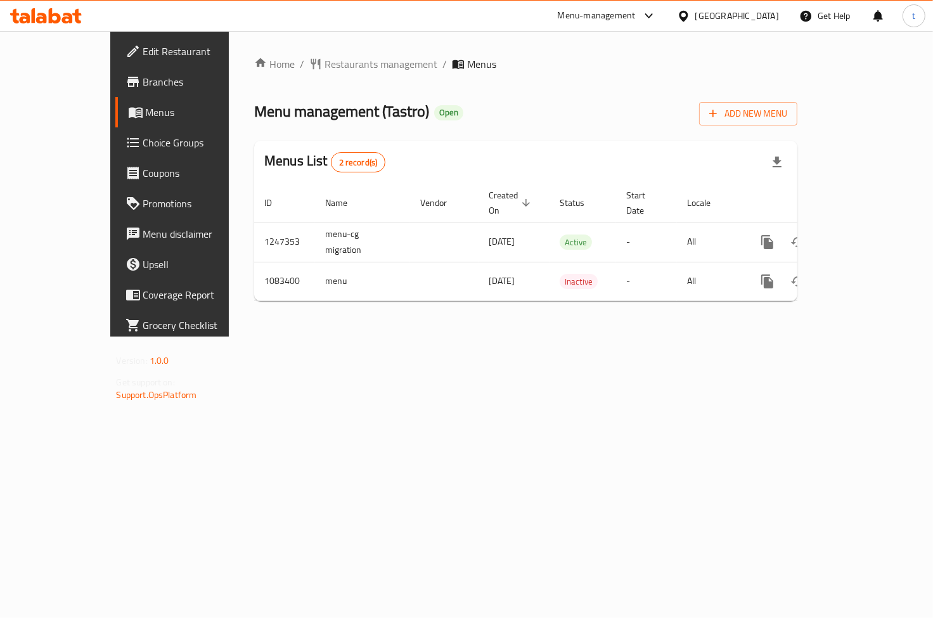
click at [143, 146] on span "Choice Groups" at bounding box center [199, 142] width 113 height 15
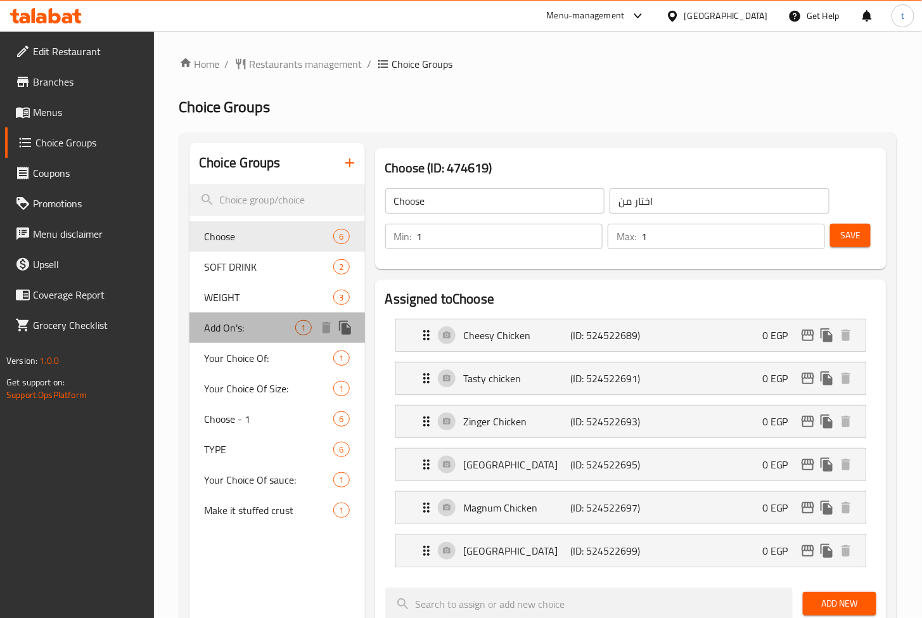
click at [250, 324] on span "Add On's:" at bounding box center [250, 327] width 91 height 15
type input "Add On's:"
type input "الإضافات:"
type input "0"
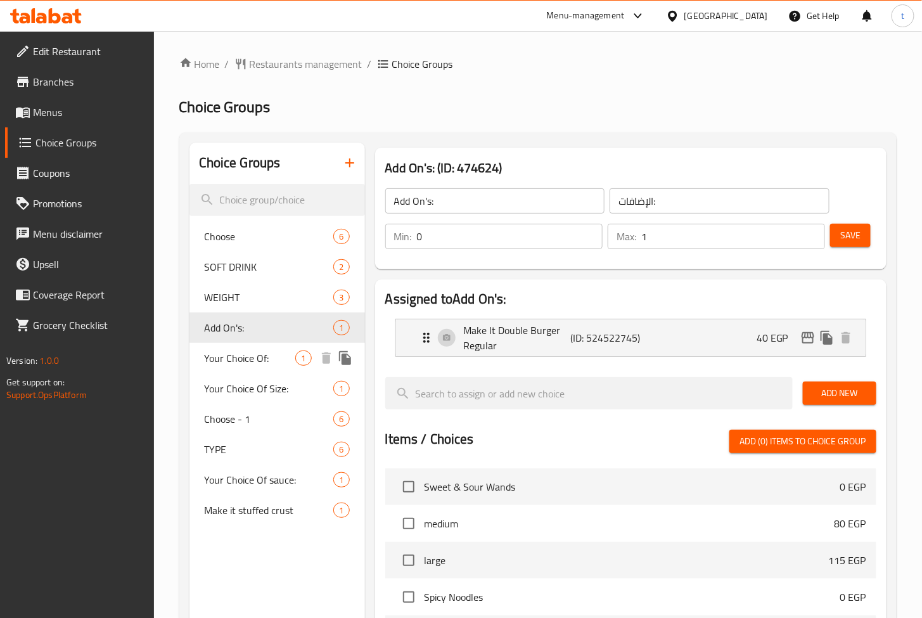
click at [245, 361] on span "Your Choice Of:" at bounding box center [250, 358] width 91 height 15
type input "Your Choice Of:"
type input "إختيارك من:"
type input "0"
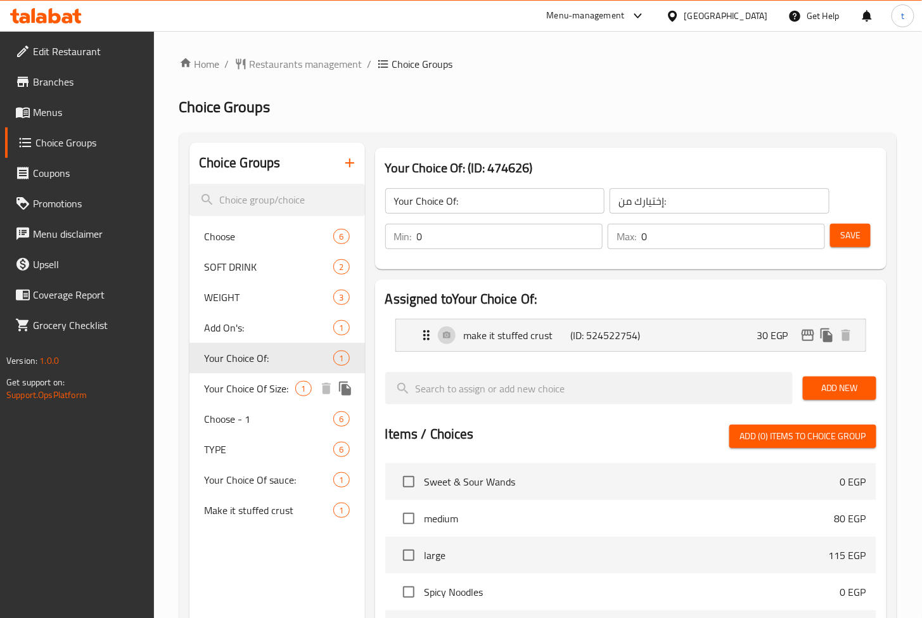
click at [243, 391] on span "Your Choice Of Size:" at bounding box center [250, 388] width 91 height 15
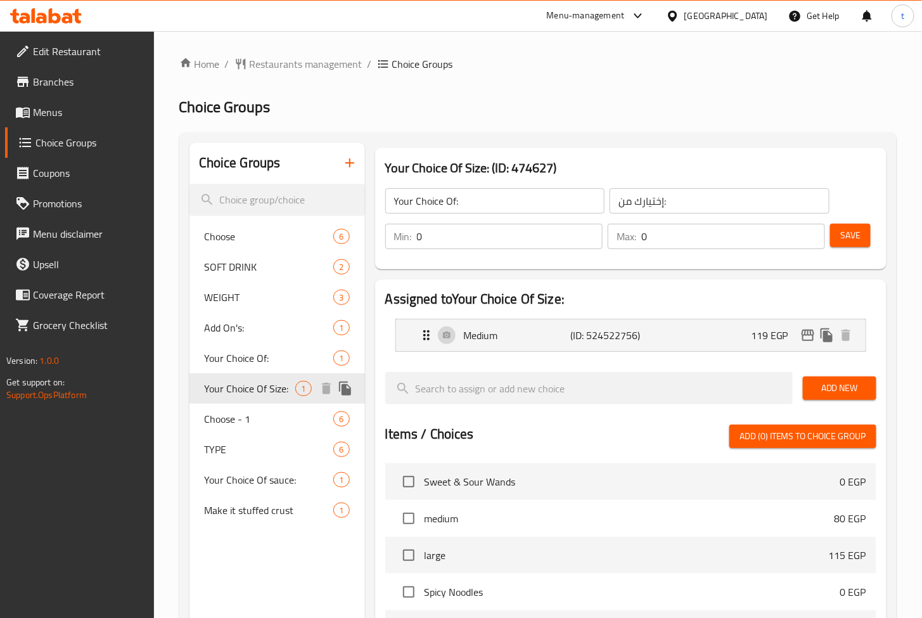
type input "Your Choice Of Size:"
type input "إختيارك من الحجم:"
type input "1"
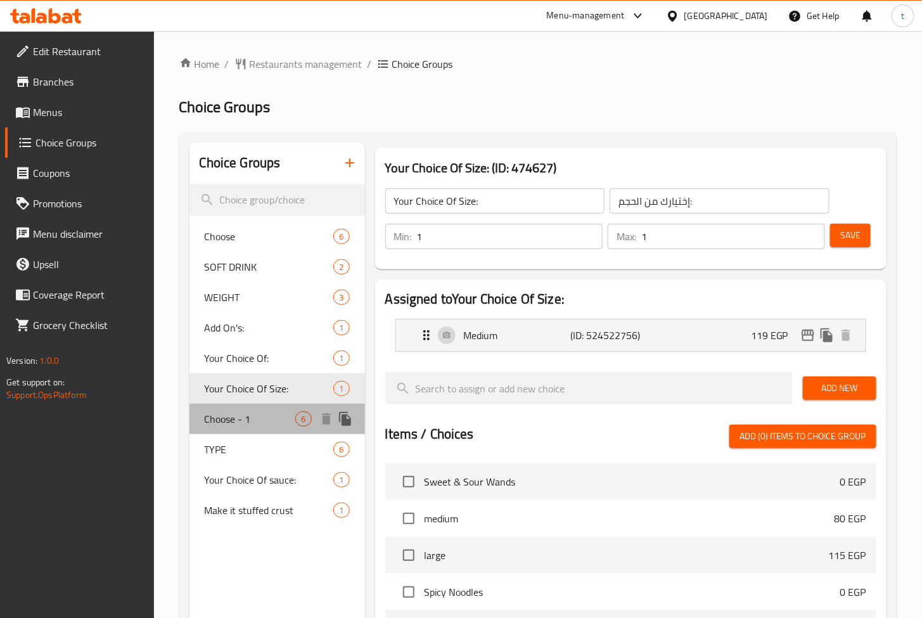
click at [240, 417] on span "Choose - 1" at bounding box center [250, 418] width 91 height 15
type input "Choose - 1"
type input "اختار من - 1"
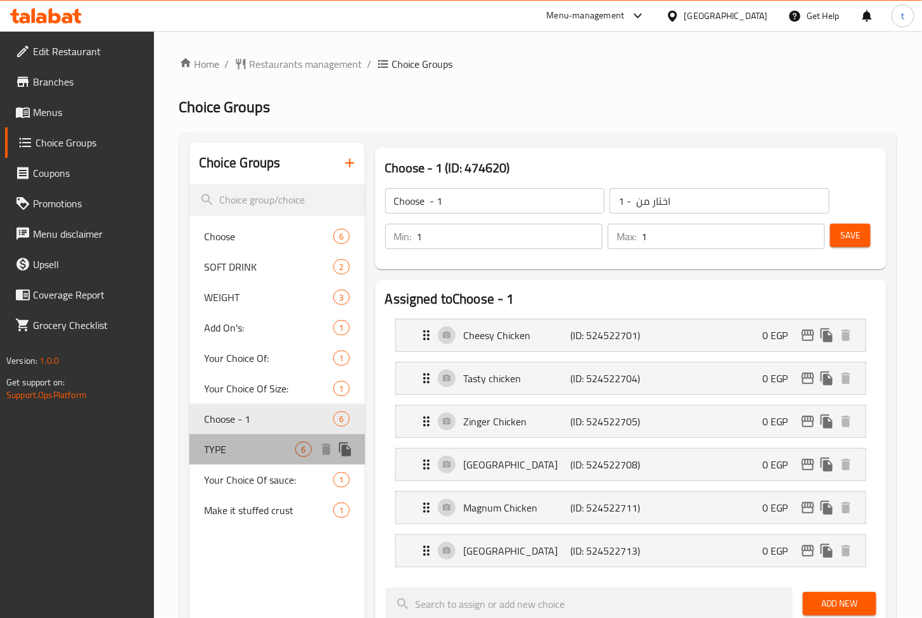
click at [220, 455] on span "TYPE" at bounding box center [250, 449] width 91 height 15
type input "TYPE"
type input "النوع"
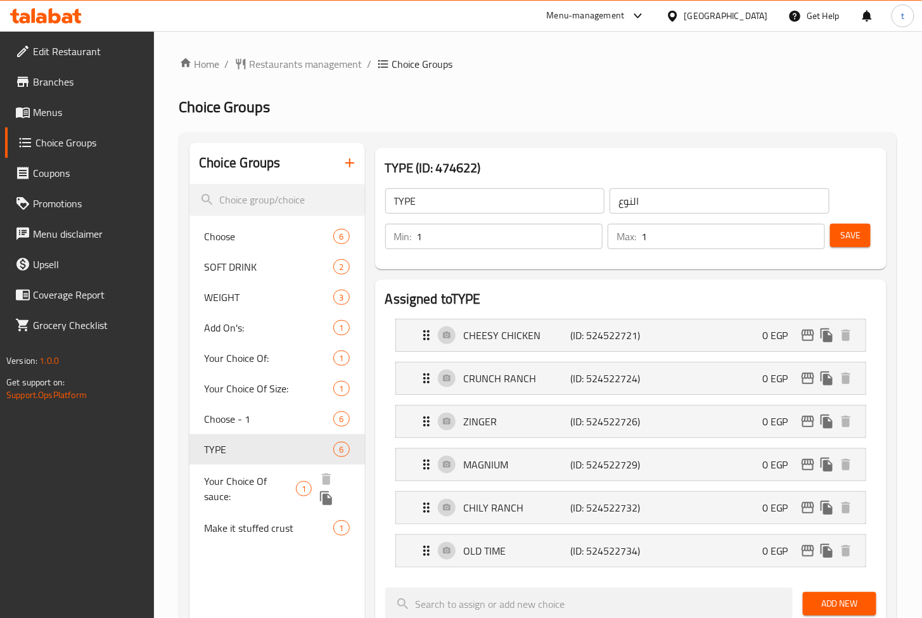
click at [224, 477] on span "Your Choice Of sauce:" at bounding box center [250, 489] width 91 height 30
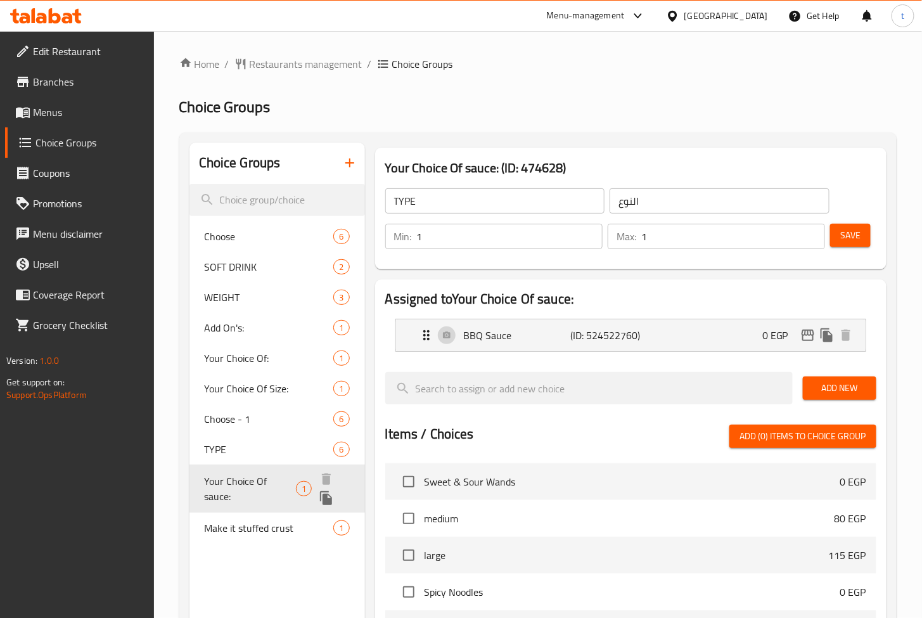
type input "Your Choice Of sauce:"
type input "إختيارك من الصوص:"
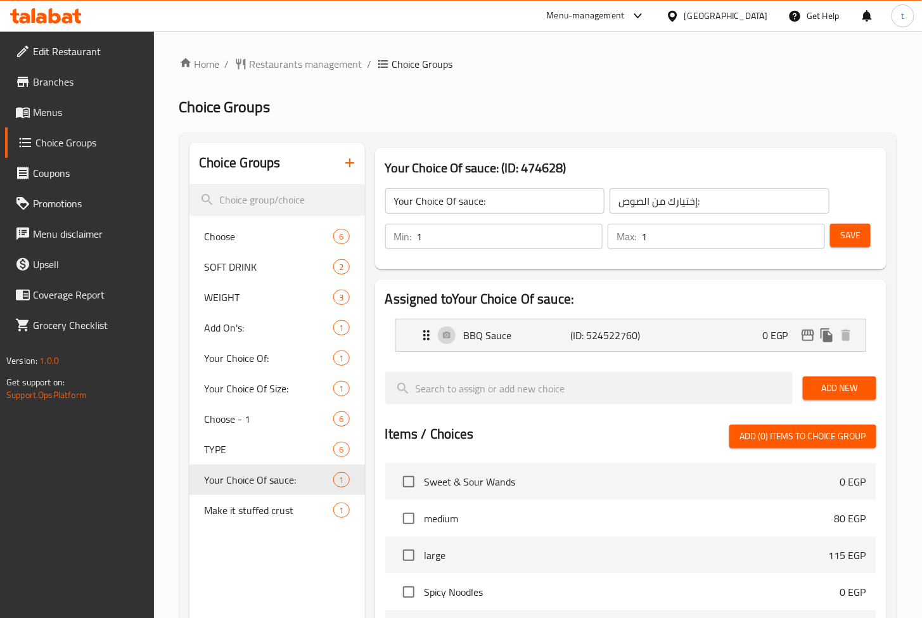
click at [680, 136] on div "Choice Groups Choose 6 SOFT DRINK 2 WEIGHT 3 Add On's: 1 Your Choice Of: 1 Your…" at bounding box center [538, 538] width 718 height 811
click at [236, 505] on span "Make it stuffed crust" at bounding box center [250, 510] width 91 height 15
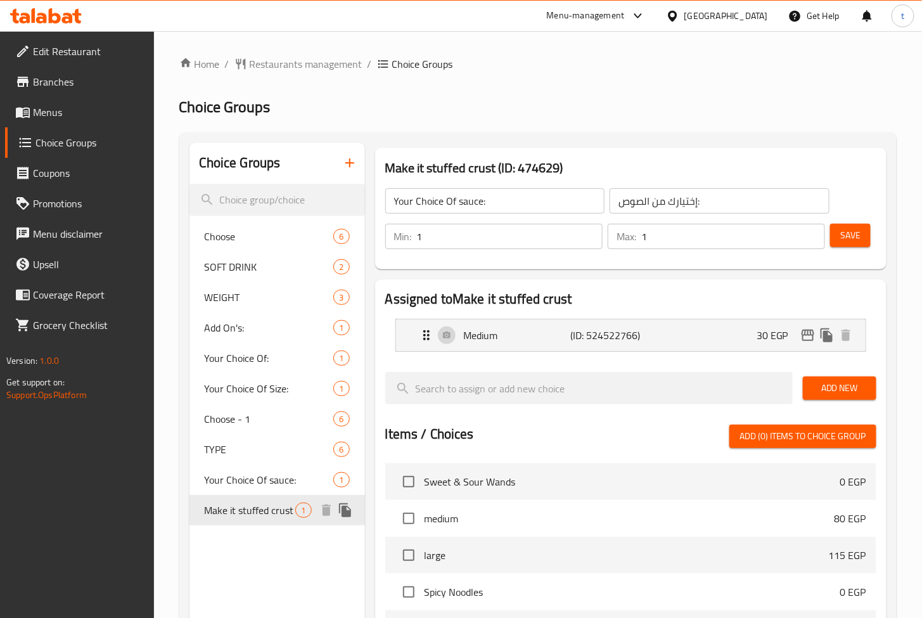
type input "Make it stuffed crust"
type input "إجعلها محشوة الأطراف"
type input "0"
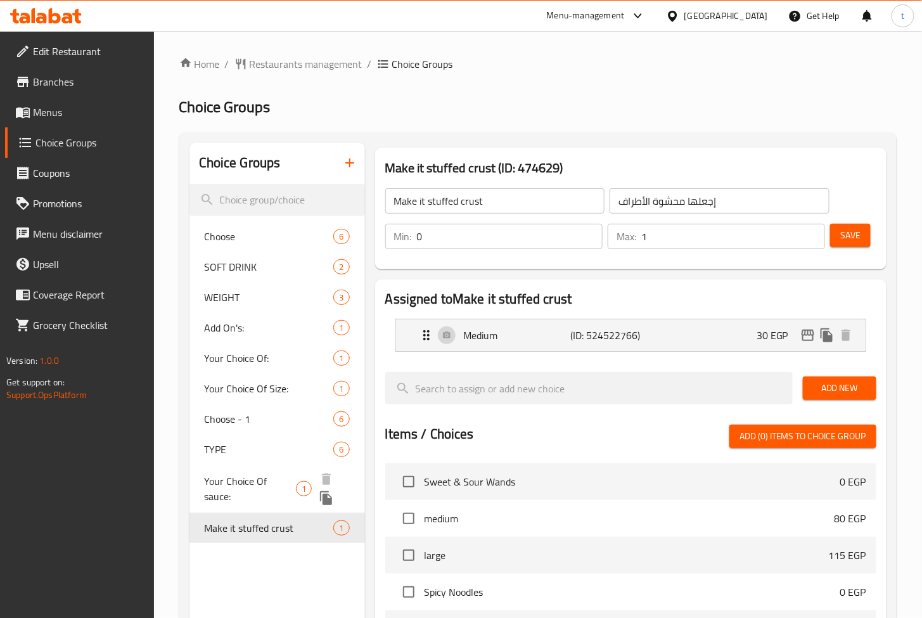
click at [259, 485] on span "Your Choice Of sauce:" at bounding box center [250, 489] width 91 height 30
type input "Your Choice Of sauce:"
type input "إختيارك من الصوص:"
type input "1"
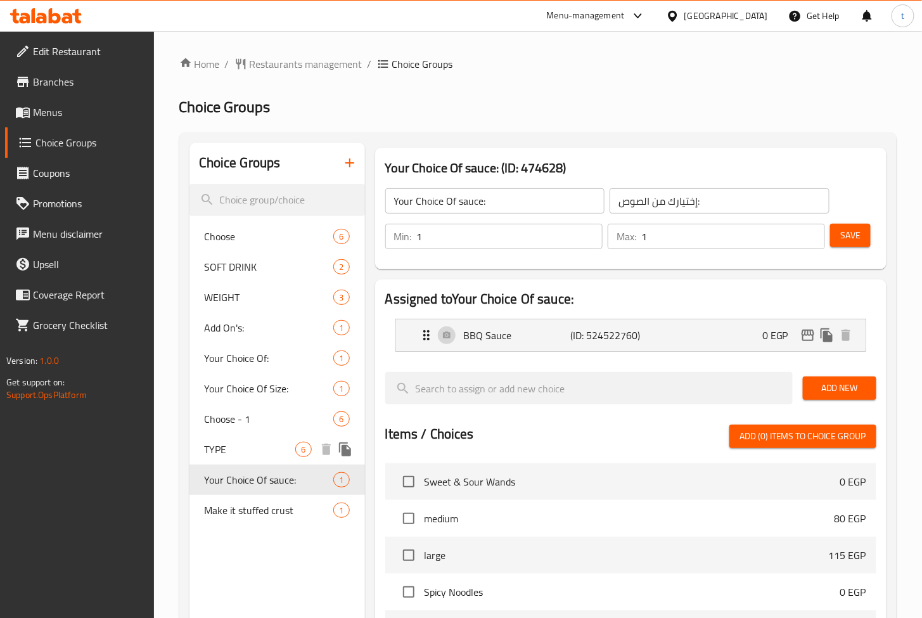
click at [261, 442] on span "TYPE" at bounding box center [250, 449] width 91 height 15
type input "TYPE"
type input "النوع"
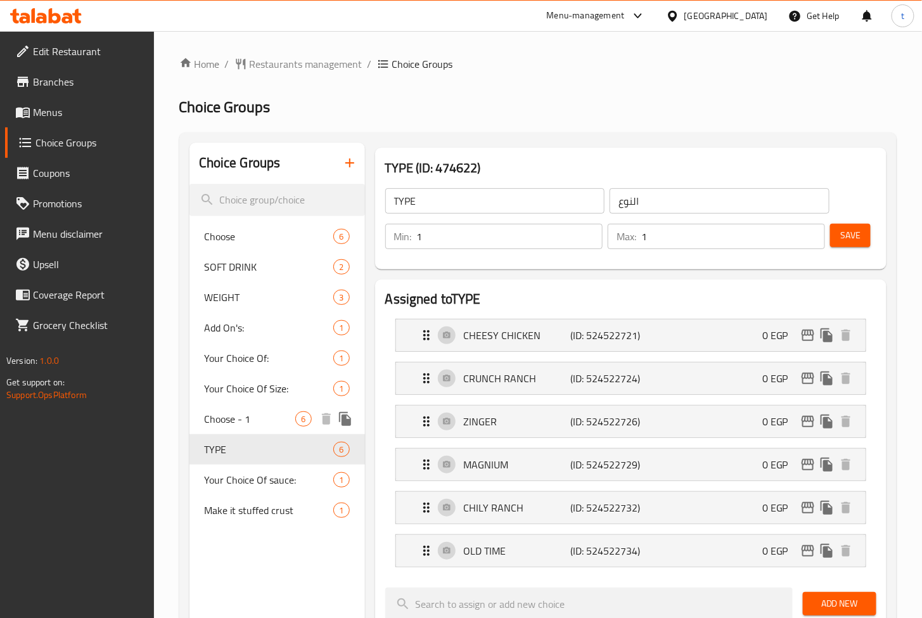
click at [271, 401] on div "Your Choice Of Size: 1" at bounding box center [278, 388] width 176 height 30
type input "Your Choice Of Size:"
type input "إختيارك من الحجم:"
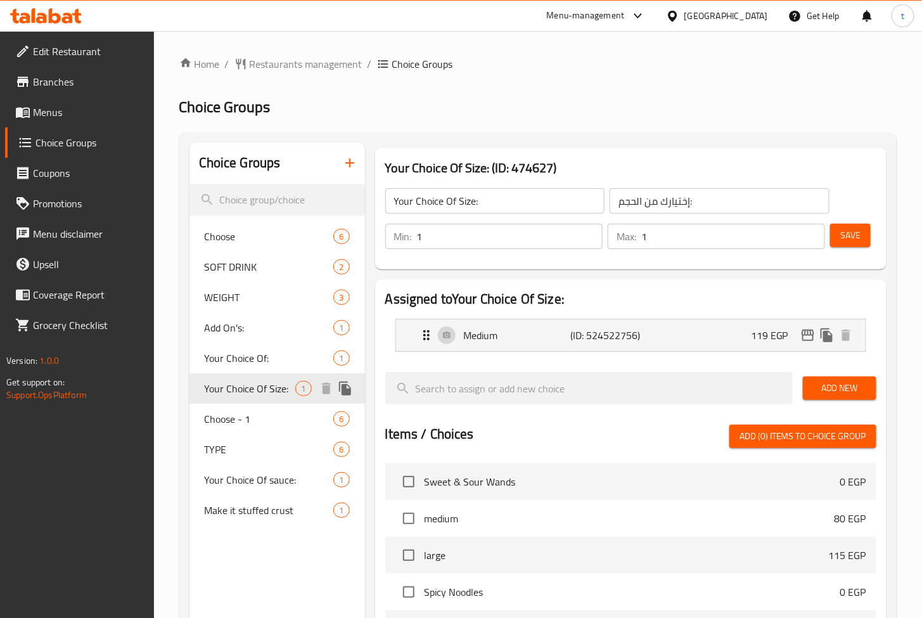
click at [282, 369] on div "Your Choice Of: 1" at bounding box center [278, 358] width 176 height 30
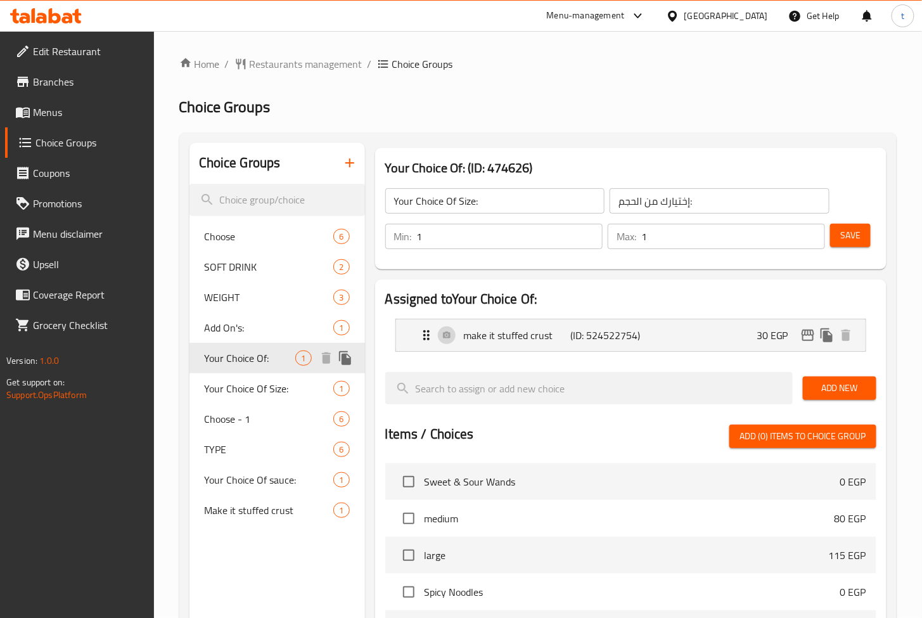
type input "Your Choice Of:"
type input "إختيارك من:"
type input "0"
click at [258, 315] on div "Add On's: 1" at bounding box center [278, 328] width 176 height 30
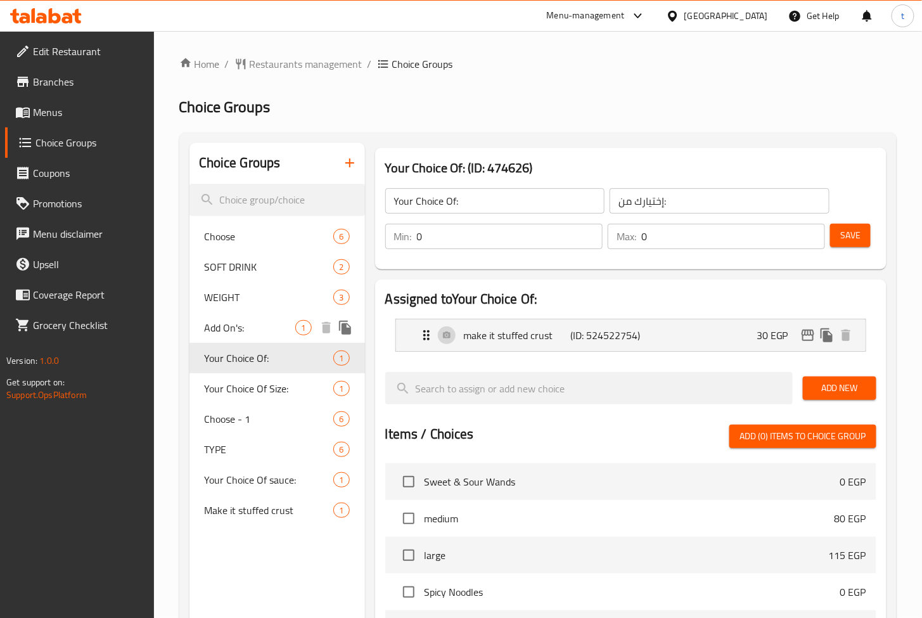
type input "Add On's:"
type input "الإضافات:"
type input "1"
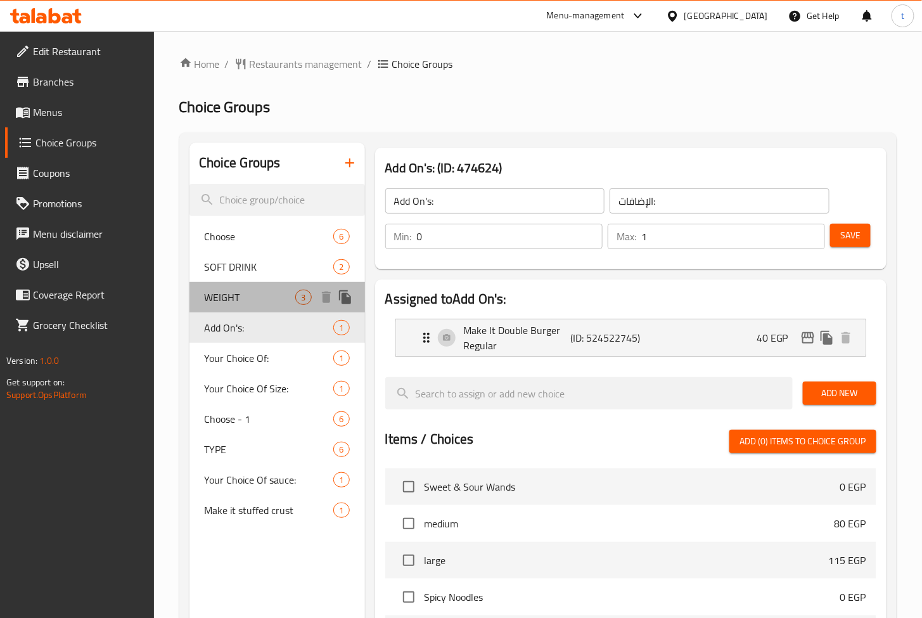
click at [269, 288] on div "WEIGHT 3" at bounding box center [278, 297] width 176 height 30
type input "WEIGHT"
type input "الوزن"
type input "1"
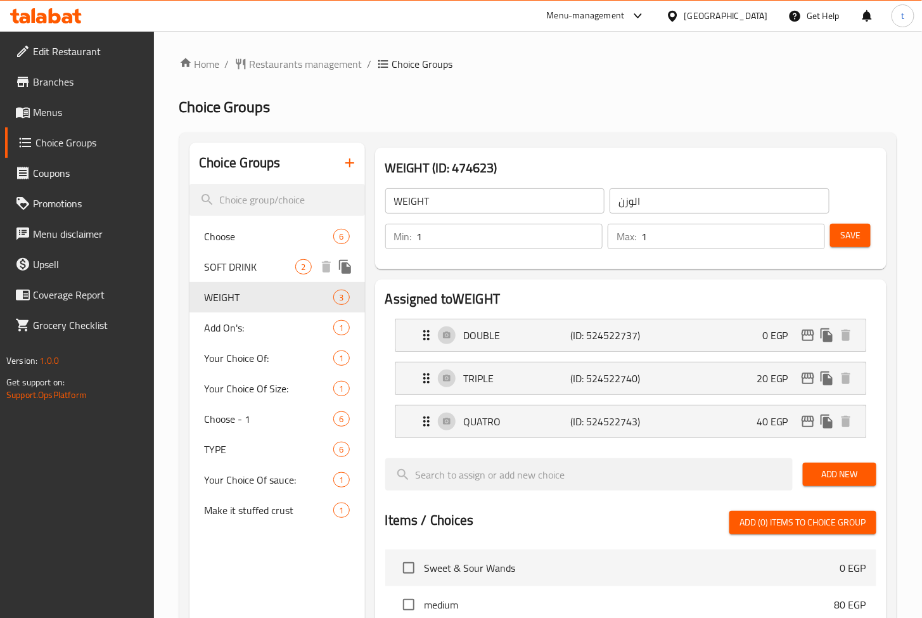
click at [254, 269] on span "SOFT DRINK" at bounding box center [250, 266] width 91 height 15
type input "SOFT DRINK"
type input "المشروب"
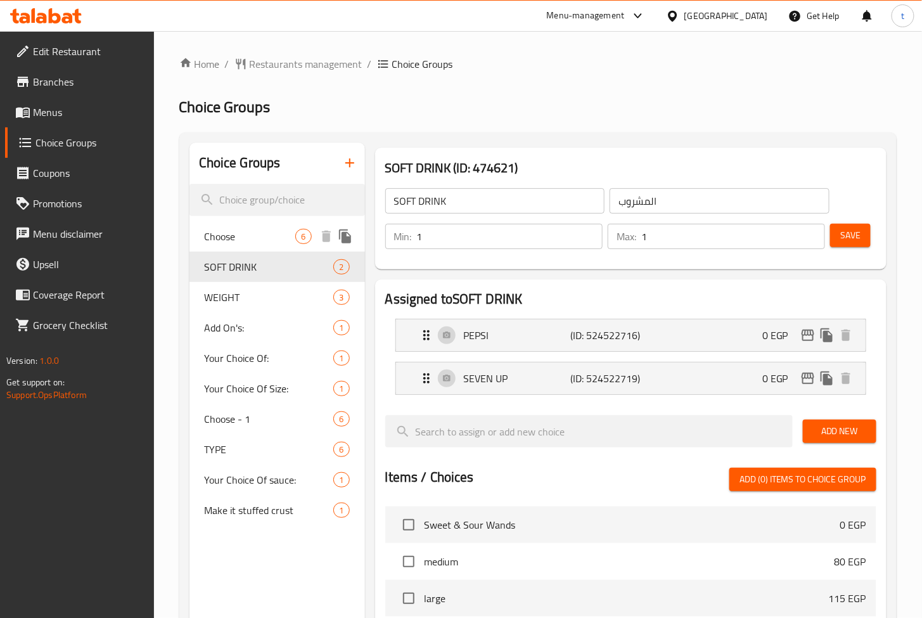
click at [254, 242] on span "Choose" at bounding box center [250, 236] width 91 height 15
type input "Choose"
type input "اختار من"
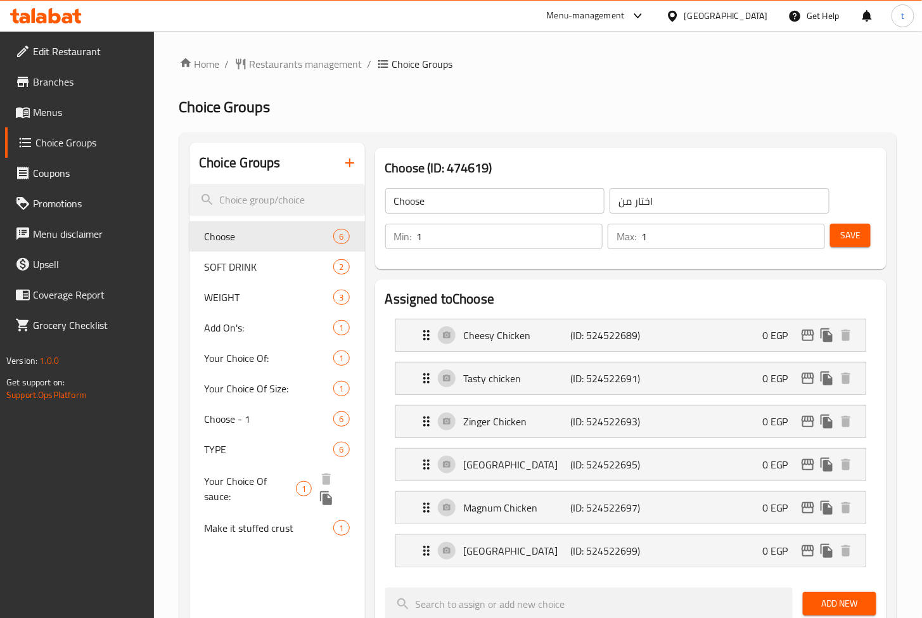
click at [221, 488] on span "Your Choice Of sauce:" at bounding box center [250, 489] width 91 height 30
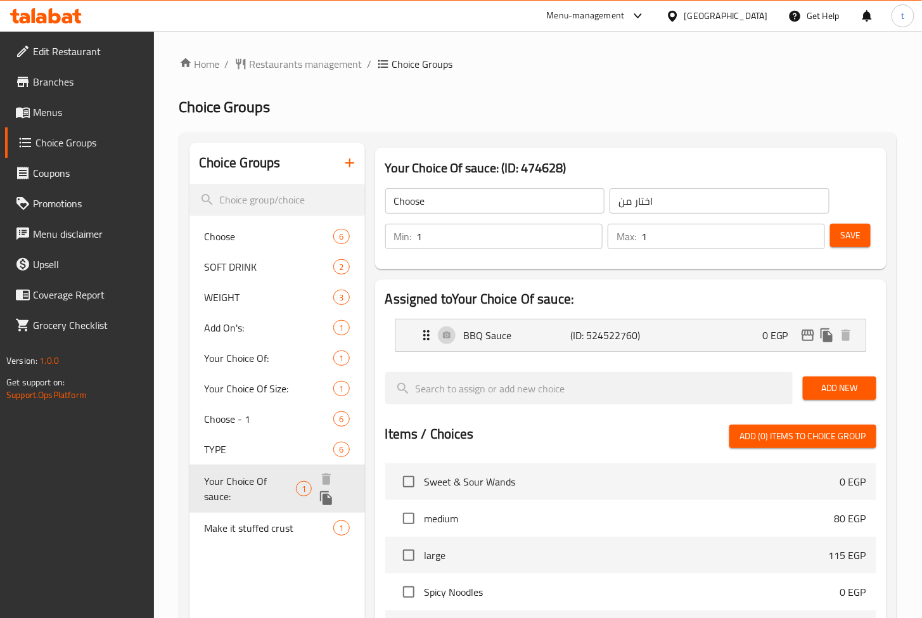
type input "Your Choice Of sauce:"
type input "إختيارك من الصوص:"
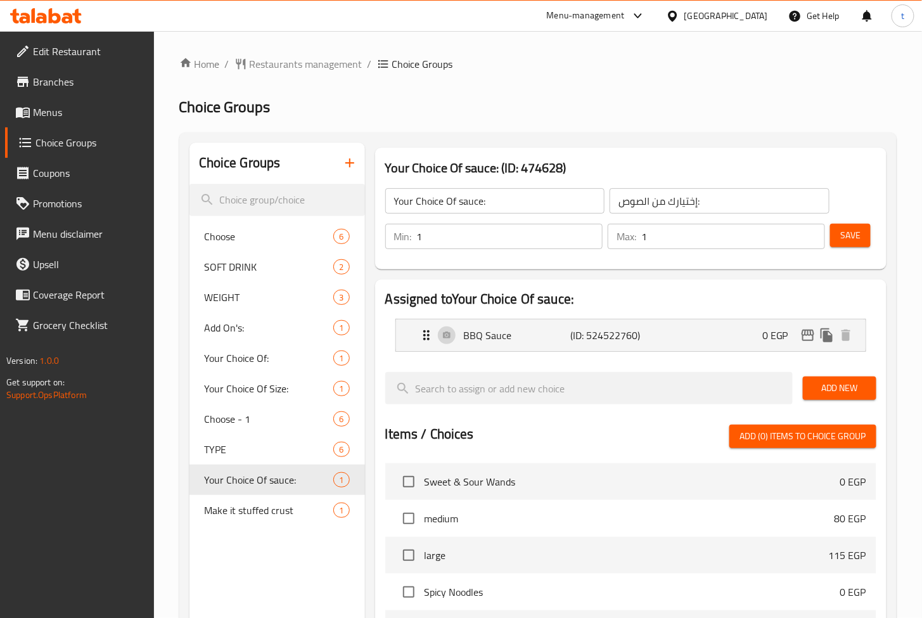
click at [610, 79] on div "Home / Restaurants management / Choice Groups Choice Groups Choice Groups Choos…" at bounding box center [538, 499] width 718 height 887
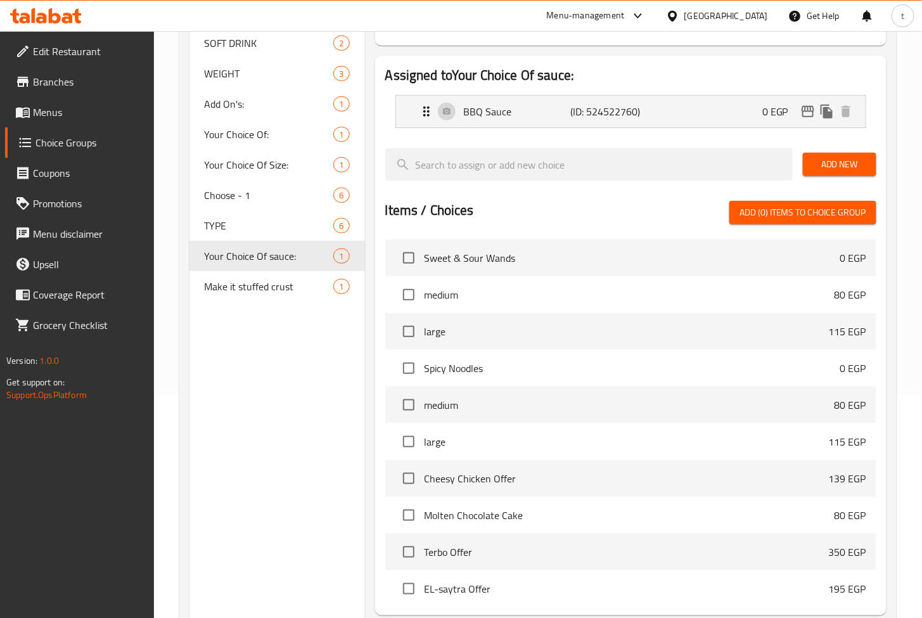
scroll to position [350, 0]
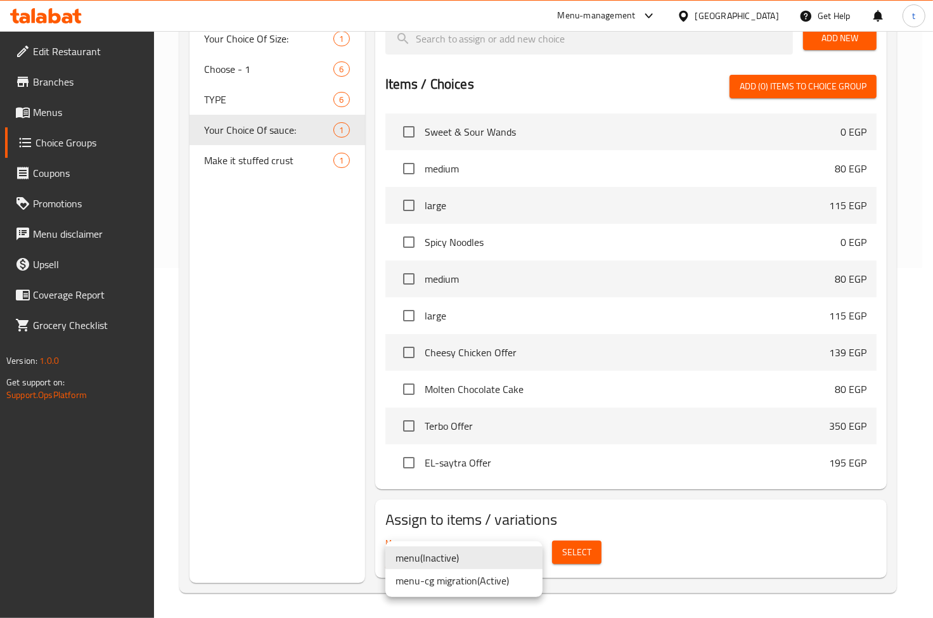
click at [678, 573] on div at bounding box center [466, 309] width 933 height 618
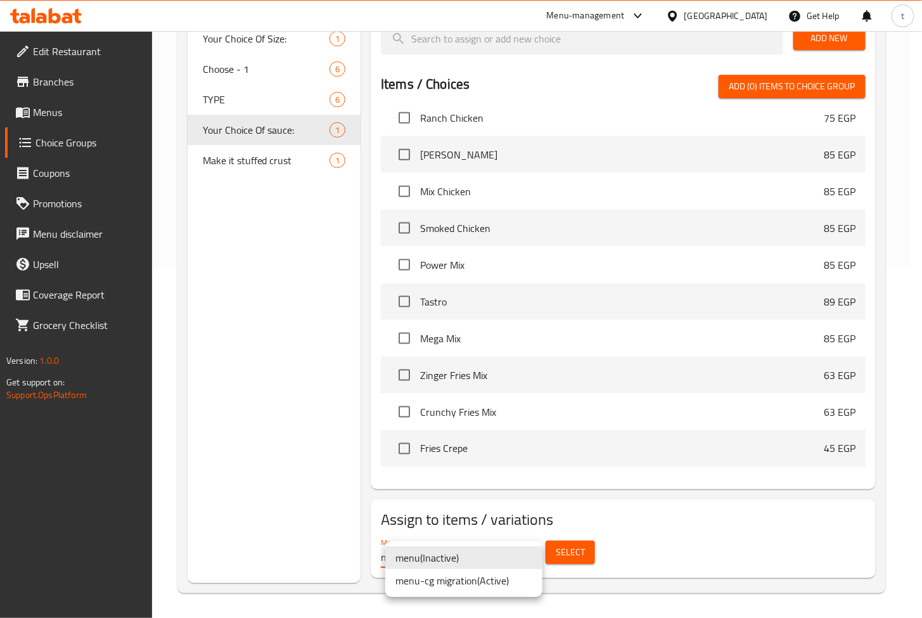
click at [485, 581] on li "menu-cg migration ( Active )" at bounding box center [463, 580] width 157 height 23
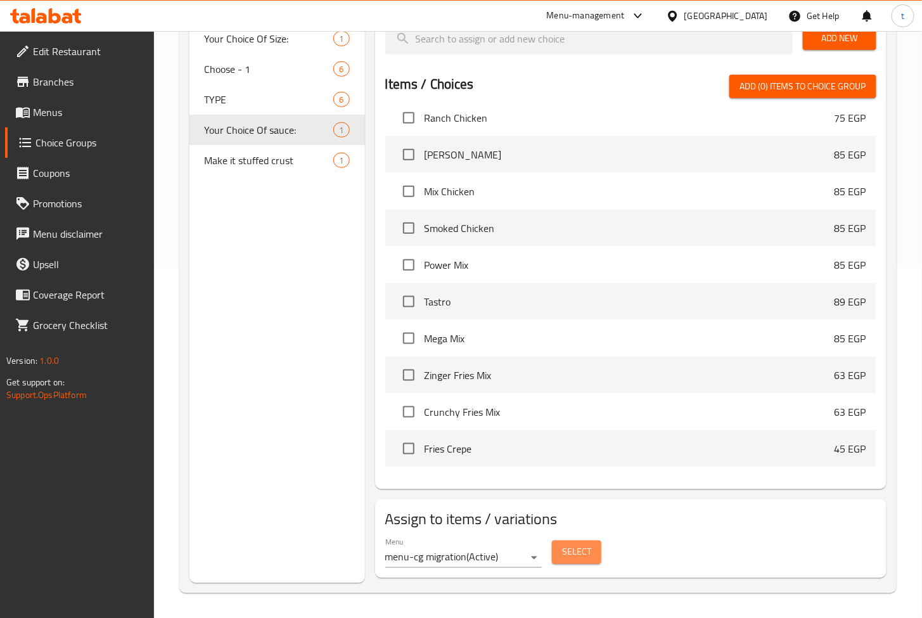
click at [574, 555] on span "Select" at bounding box center [576, 553] width 29 height 16
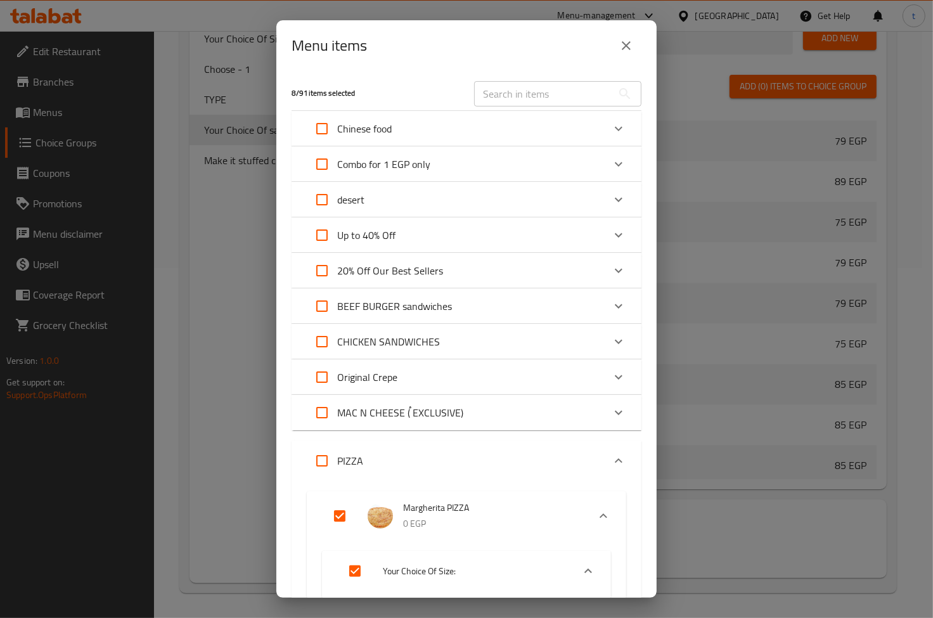
click at [308, 93] on h5 "8 / 91 items selected" at bounding box center [375, 93] width 167 height 11
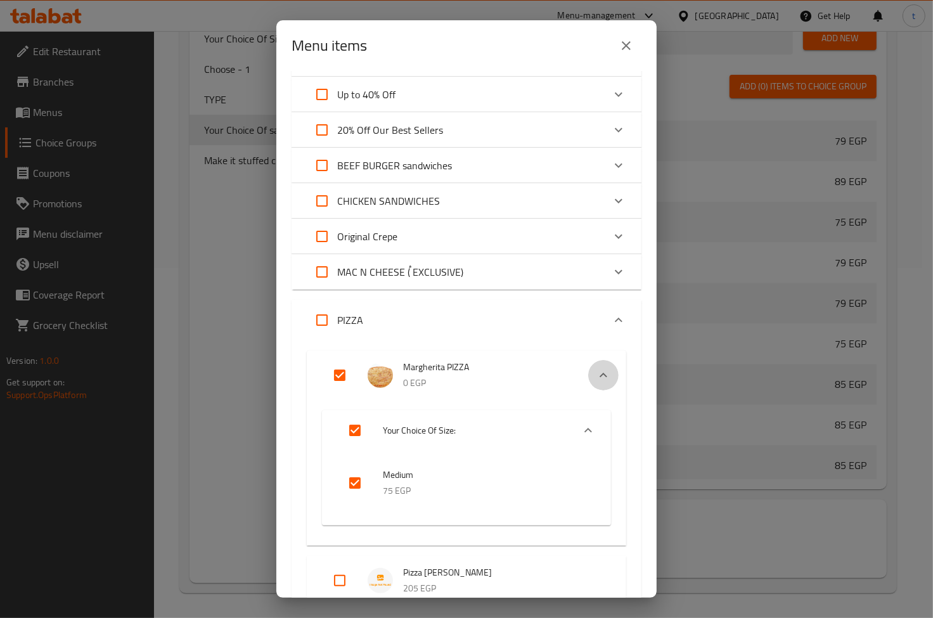
click at [596, 372] on icon "Expand" at bounding box center [603, 375] width 15 height 15
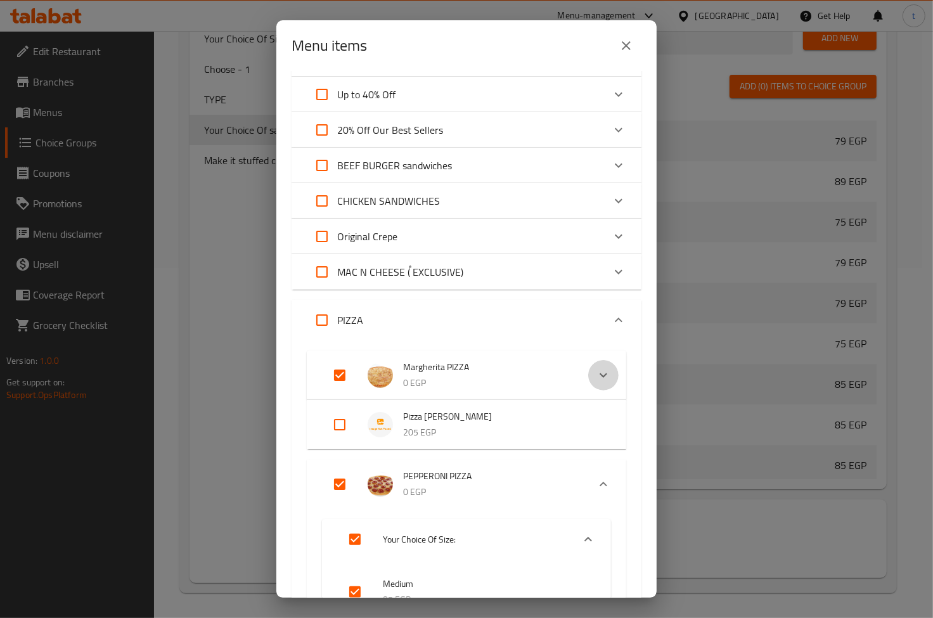
click at [596, 372] on icon "Expand" at bounding box center [603, 375] width 15 height 15
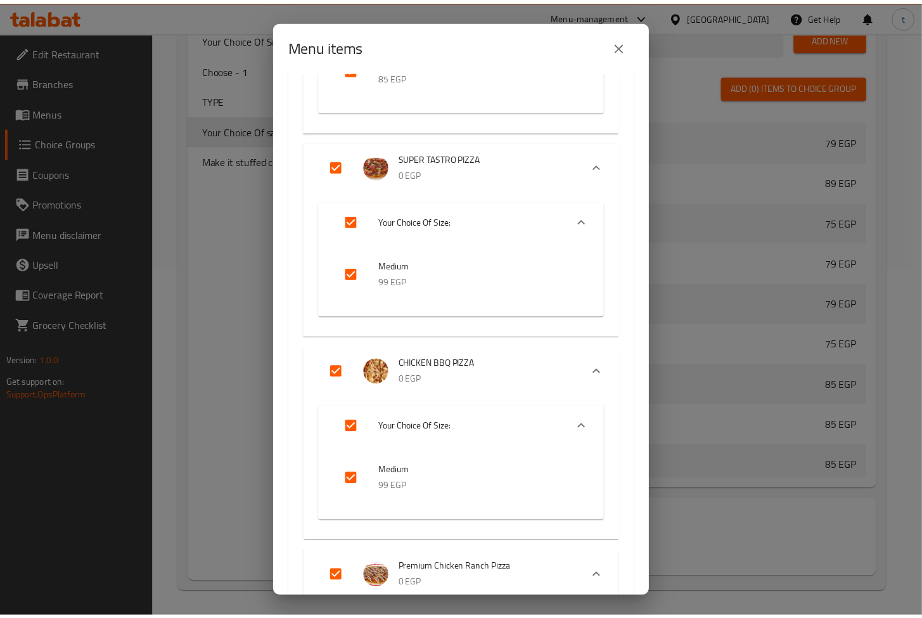
scroll to position [845, 0]
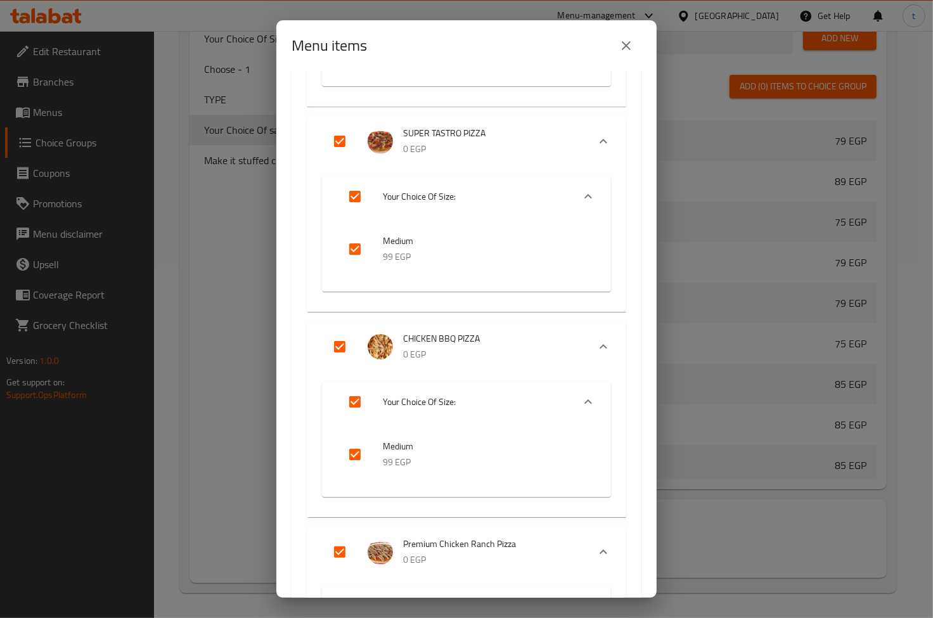
drag, startPoint x: 621, startPoint y: 48, endPoint x: 539, endPoint y: 85, distance: 90.5
click at [621, 48] on icon "close" at bounding box center [626, 45] width 15 height 15
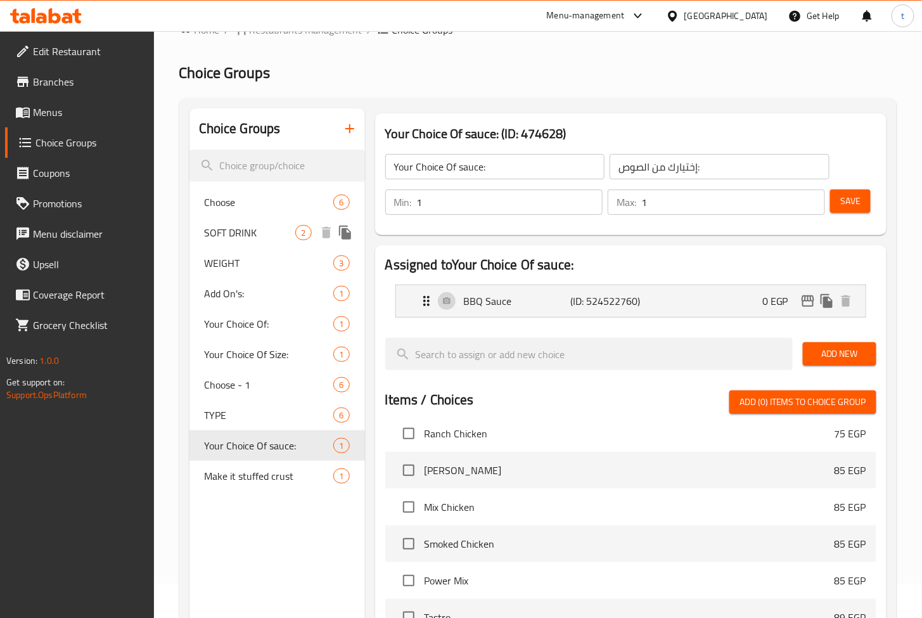
scroll to position [0, 0]
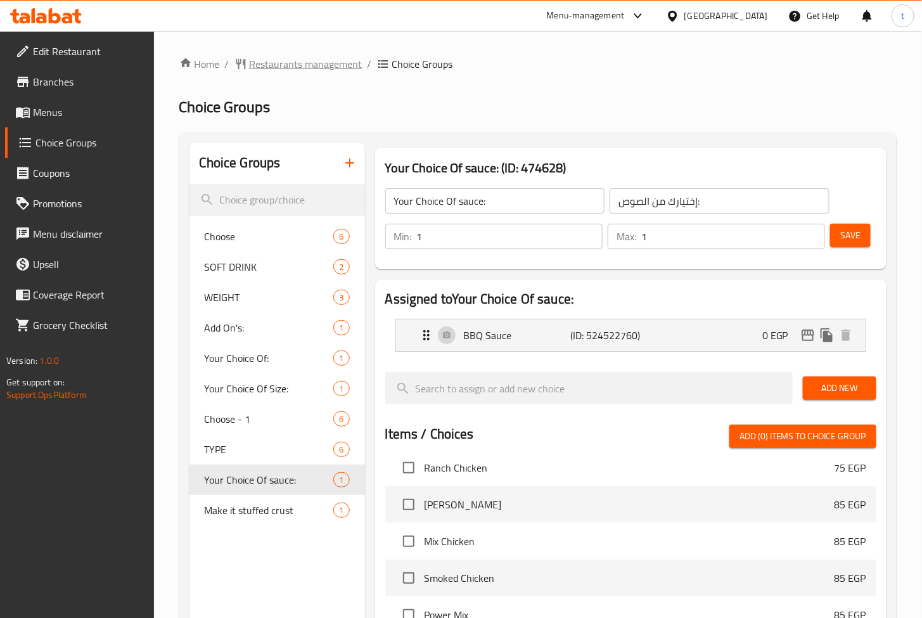
click at [281, 62] on span "Restaurants management" at bounding box center [306, 63] width 113 height 15
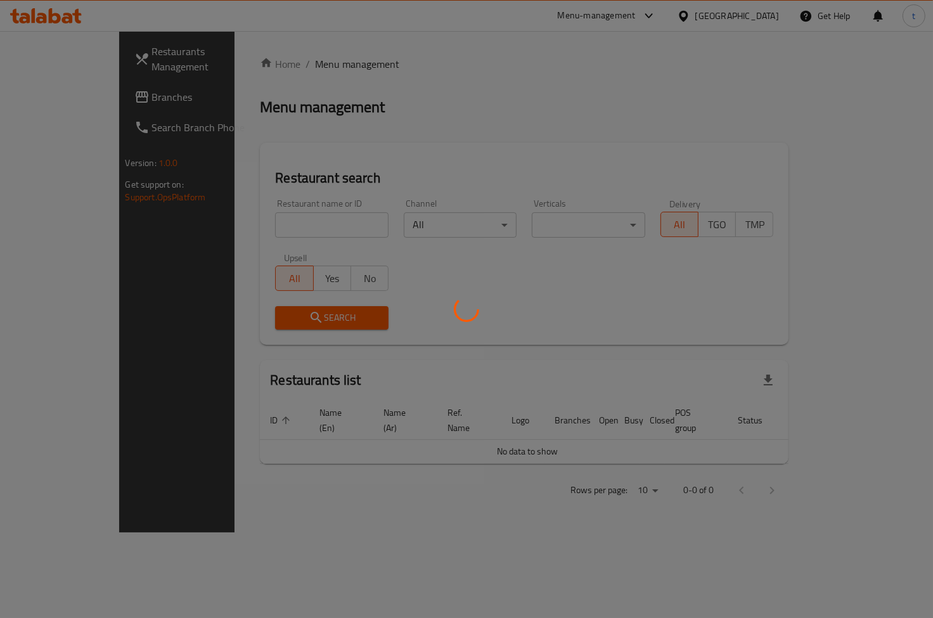
click at [74, 77] on div at bounding box center [466, 309] width 933 height 618
click at [51, 83] on div at bounding box center [466, 309] width 933 height 618
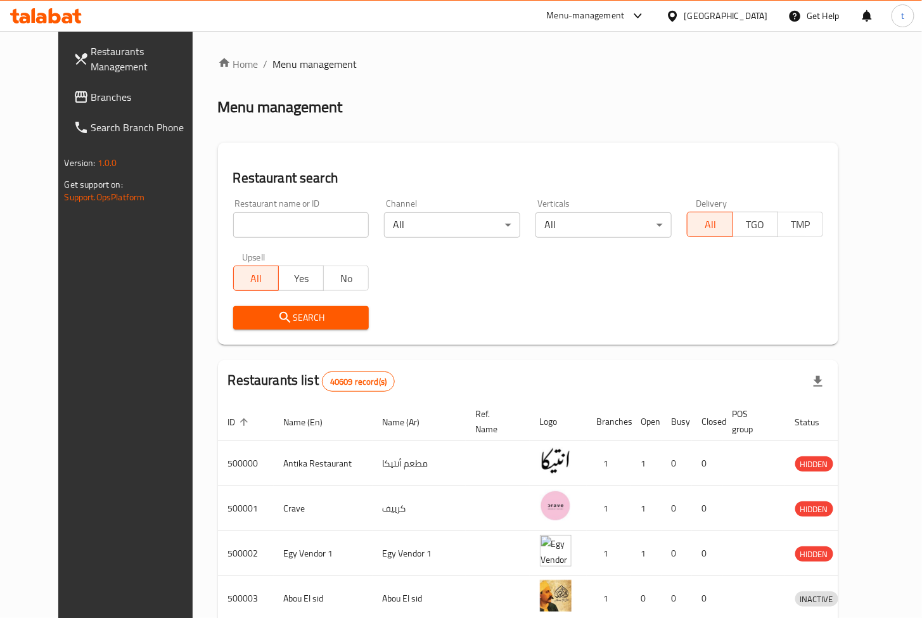
drag, startPoint x: 51, startPoint y: 83, endPoint x: 49, endPoint y: 89, distance: 6.6
click at [63, 83] on link "Branches" at bounding box center [137, 97] width 149 height 30
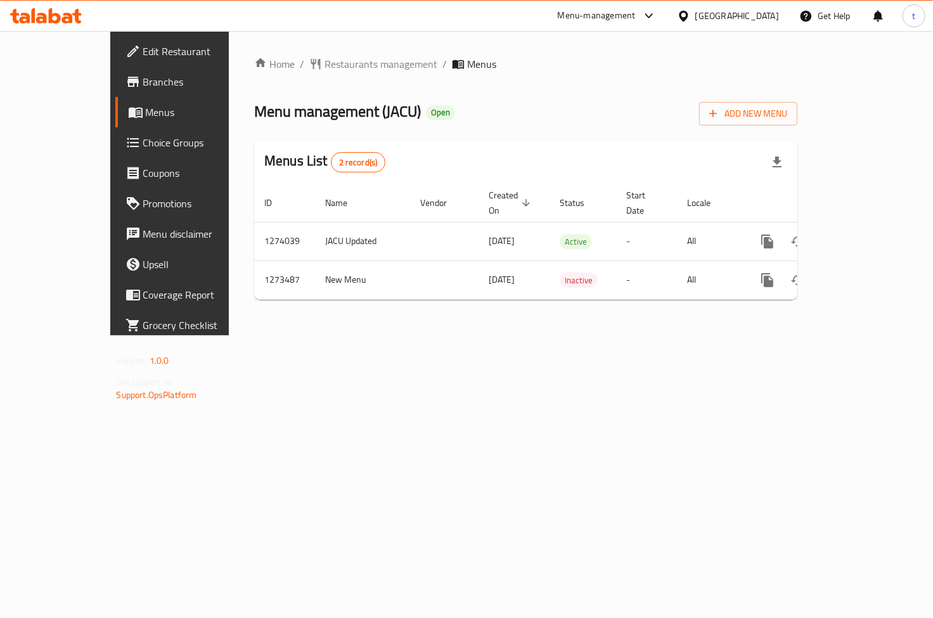
click at [115, 132] on link "Choice Groups" at bounding box center [190, 142] width 151 height 30
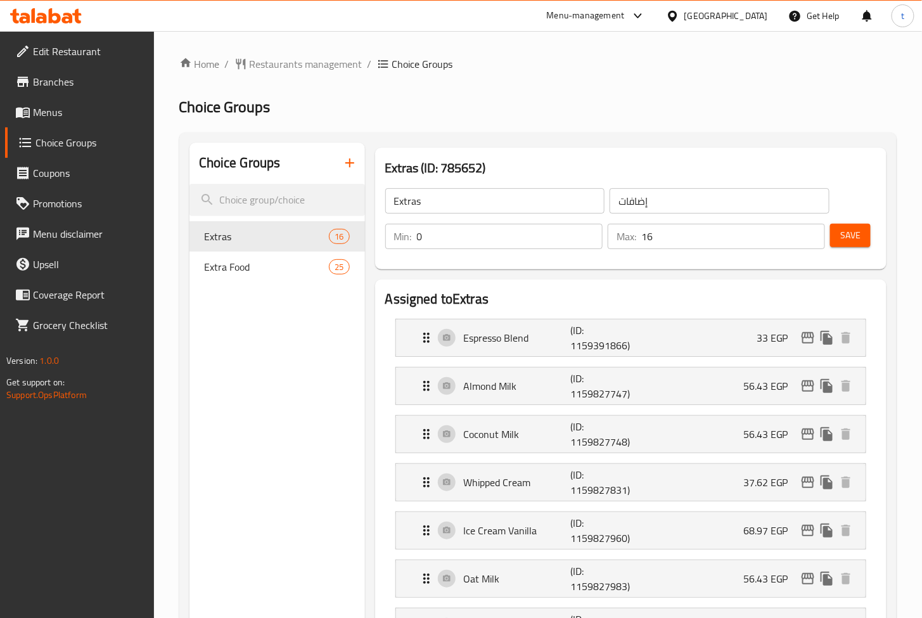
click at [733, 143] on div "Extras (ID: 785652) Extras ​ إضافات ​ Min: 0 ​ Max: 16 ​ Save" at bounding box center [631, 209] width 522 height 132
click at [321, 62] on span "Restaurants management" at bounding box center [306, 63] width 113 height 15
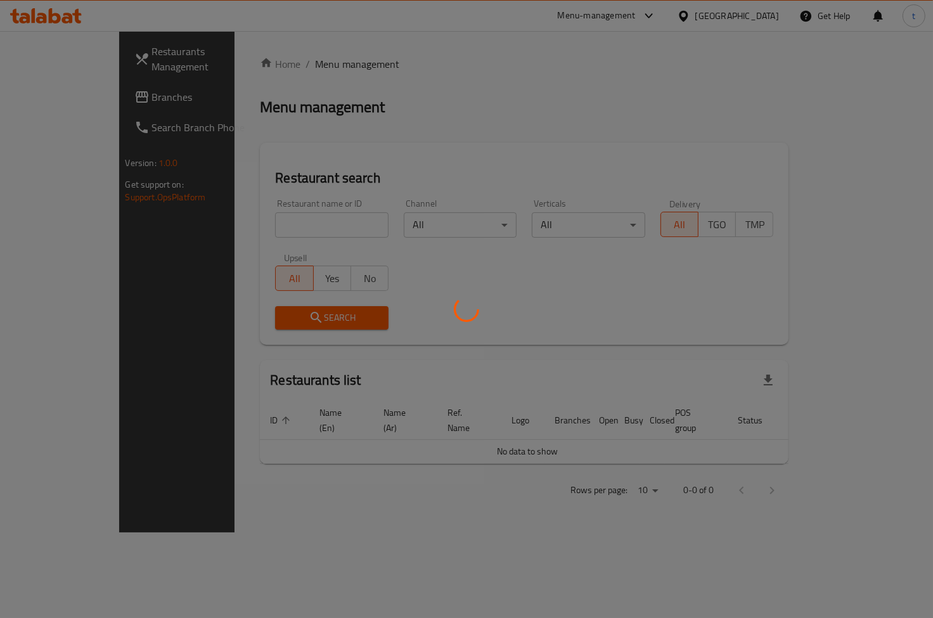
click at [39, 84] on div at bounding box center [466, 309] width 933 height 618
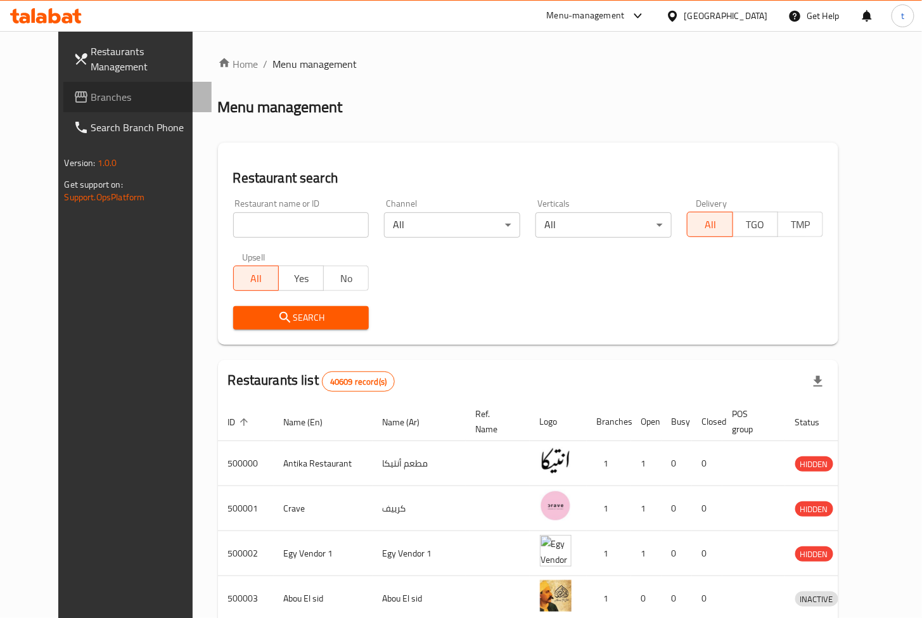
click at [91, 100] on span "Branches" at bounding box center [146, 96] width 111 height 15
